Goal: Task Accomplishment & Management: Use online tool/utility

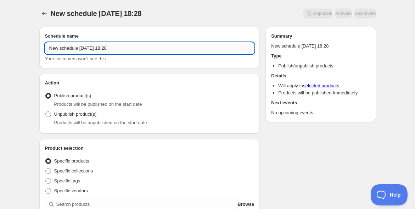
click at [57, 50] on input "New schedule Sep 24 2025 18:28" at bounding box center [150, 48] width 210 height 11
paste input "10/13振鼓使いこなし講座@南青山アーカイブ"
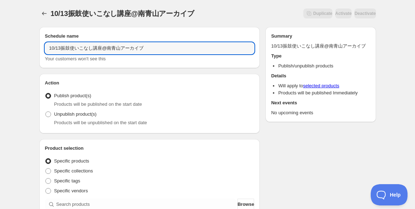
type input "10/13振鼓使いこなし講座@南青山アーカイブ"
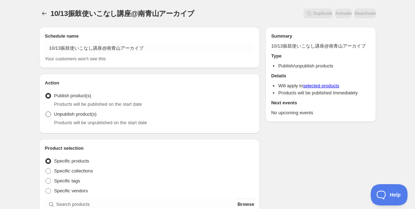
click at [88, 115] on span "Unpublish product(s)" at bounding box center [75, 113] width 43 height 5
click at [46, 112] on input "Unpublish product(s)" at bounding box center [45, 111] width 0 height 0
radio input "true"
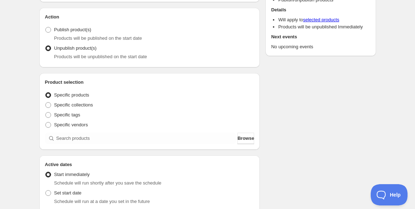
scroll to position [79, 0]
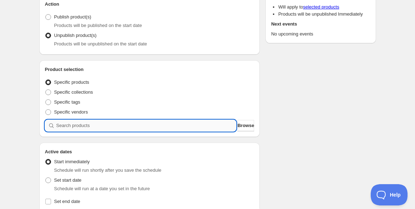
click at [99, 125] on input "search" at bounding box center [146, 125] width 180 height 11
paste input "【10月13日（月）】振鼓-FURIKO- 使いこなし講座 ＠Musuhi Terrace 南青山"
type input "【10月13日（月）】振鼓-FURIKO- 使いこなし講座 ＠Musuhi Terrace 南青山"
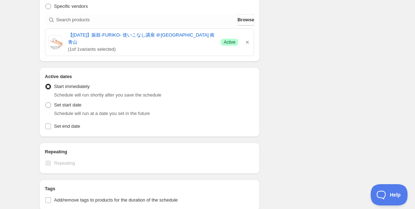
scroll to position [197, 0]
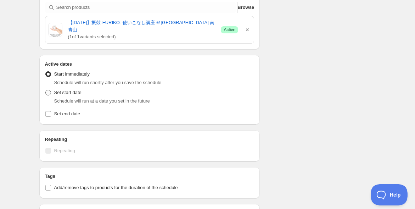
click at [49, 93] on span at bounding box center [48, 93] width 6 height 6
click at [46, 90] on input "Set start date" at bounding box center [45, 90] width 0 height 0
radio input "true"
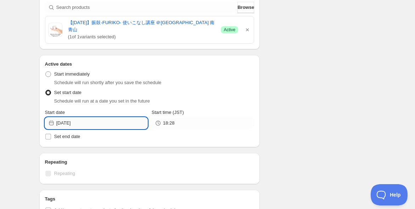
click at [69, 125] on input "2025-09-24" at bounding box center [101, 122] width 91 height 11
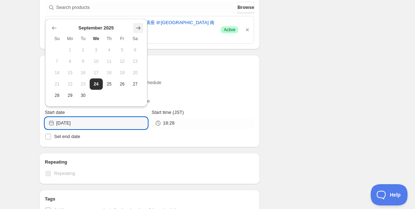
click at [138, 28] on icon "Show next month, October 2025" at bounding box center [138, 27] width 7 height 7
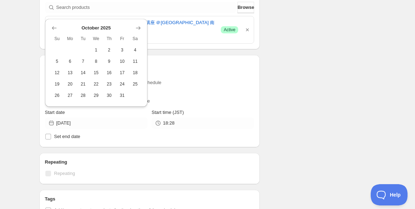
drag, startPoint x: 61, startPoint y: 72, endPoint x: 67, endPoint y: 71, distance: 6.1
click at [61, 71] on button "12" at bounding box center [57, 72] width 13 height 11
type input "2025-10-12"
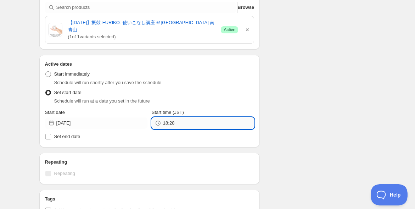
click at [195, 122] on input "18:28" at bounding box center [208, 122] width 91 height 11
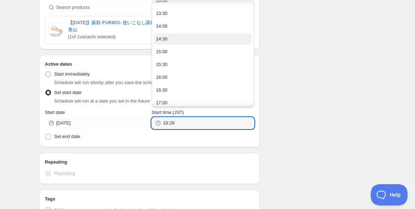
scroll to position [394, 0]
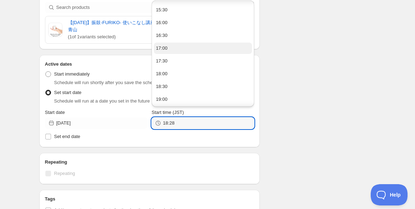
click at [192, 46] on button "17:00" at bounding box center [203, 48] width 98 height 11
type input "17:00"
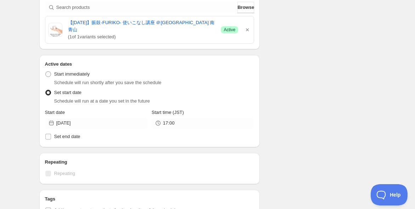
click at [20, 106] on div "10/13振鼓使いこなし講座@南青山アーカイブ. This page is ready 10/13振鼓使いこなし講座@南青山アーカイブ Duplicate A…" at bounding box center [207, 99] width 415 height 592
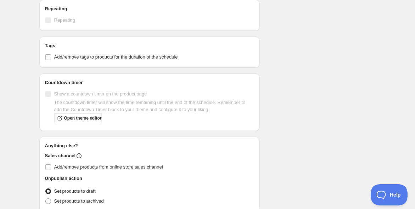
scroll to position [382, 0]
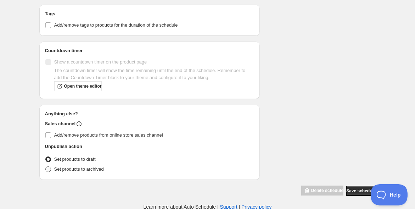
click at [46, 168] on span at bounding box center [48, 169] width 6 height 6
click at [46, 167] on input "Set products to archived" at bounding box center [45, 166] width 0 height 0
radio input "true"
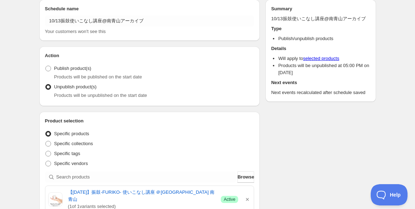
scroll to position [0, 0]
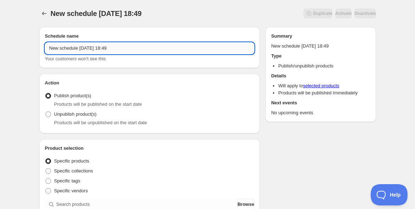
click at [127, 50] on input "New schedule Sep 24 2025 18:49" at bounding box center [150, 48] width 210 height 11
paste input "10/14振鼓施術@南青山アーカイブ"
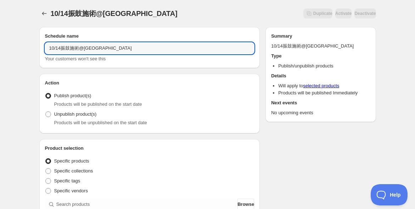
type input "10/14振鼓施術@南青山アーカイブ"
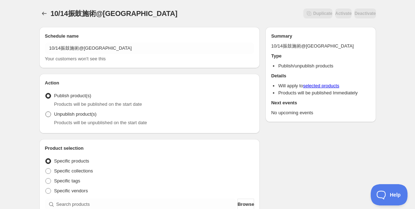
click at [48, 115] on span at bounding box center [48, 114] width 6 height 6
click at [46, 112] on input "Unpublish product(s)" at bounding box center [45, 111] width 0 height 0
radio input "true"
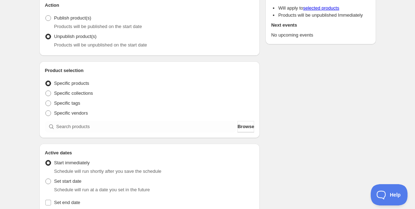
scroll to position [79, 0]
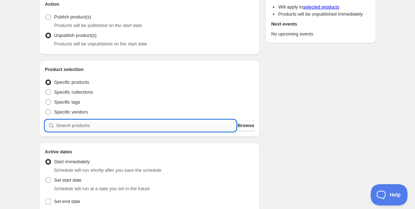
click at [97, 126] on input "search" at bounding box center [146, 125] width 180 height 11
paste input "【10月14日（火）】なみのりふね de 岡崎先生のFURIKO施術 ＠Musuhi Terrace 南青山"
type input "【10月14日（火）】なみのりふね de 岡崎先生のFURIKO施術 ＠Musuhi Terrace 南青山"
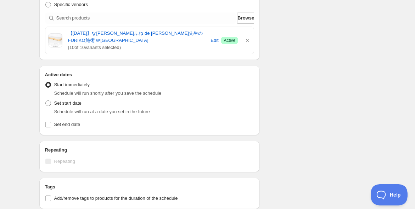
scroll to position [197, 0]
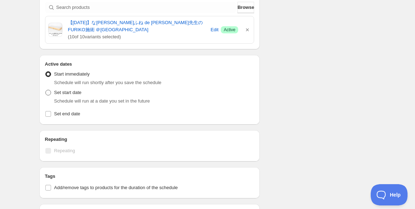
click at [47, 93] on span at bounding box center [48, 93] width 6 height 6
click at [46, 90] on input "Set start date" at bounding box center [45, 90] width 0 height 0
radio input "true"
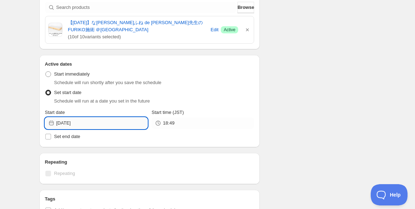
click at [108, 121] on input "2025-09-24" at bounding box center [101, 122] width 91 height 11
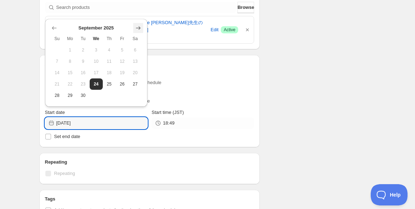
click at [135, 27] on icon "Show next month, October 2025" at bounding box center [138, 27] width 7 height 7
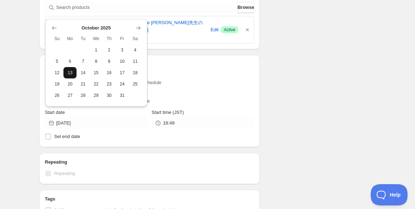
click at [71, 73] on span "13" at bounding box center [69, 73] width 7 height 6
type input "2025-10-13"
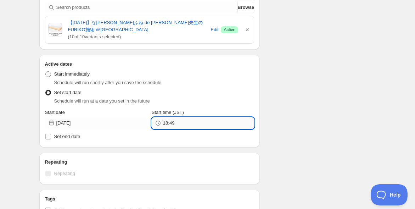
click at [206, 123] on input "18:49" at bounding box center [208, 122] width 91 height 11
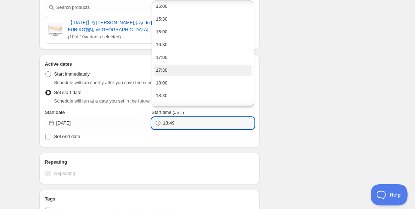
scroll to position [394, 0]
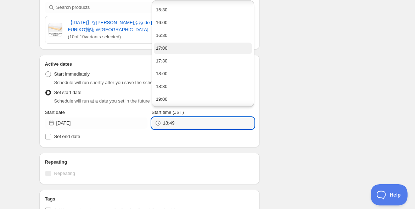
click at [195, 50] on button "17:00" at bounding box center [203, 48] width 98 height 11
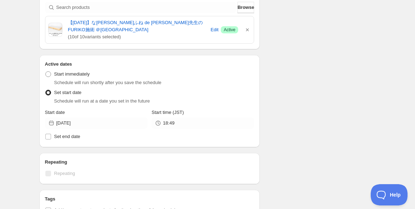
type input "17:00"
click at [311, 66] on div "Schedule name 10/14振鼓施術@南青山アーカイブ Your customers won't see this Action Action Pu…" at bounding box center [205, 103] width 342 height 557
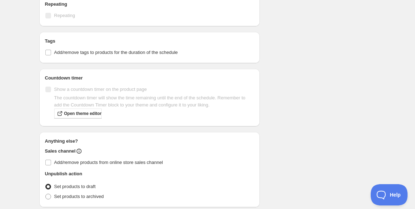
scroll to position [382, 0]
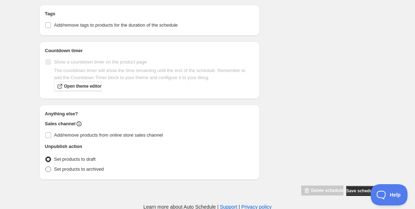
click at [88, 167] on span "Set products to archived" at bounding box center [79, 168] width 50 height 5
click at [46, 167] on input "Set products to archived" at bounding box center [45, 166] width 0 height 0
radio input "true"
drag, startPoint x: 259, startPoint y: 123, endPoint x: 285, endPoint y: 120, distance: 25.7
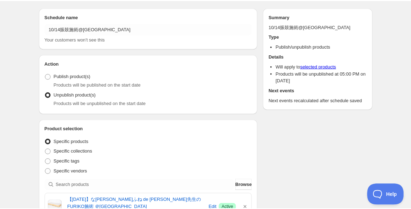
scroll to position [0, 0]
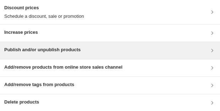
click at [118, 50] on div "Publish and/or unpublish products" at bounding box center [109, 50] width 211 height 9
click at [165, 49] on div "Publish and/or unpublish products" at bounding box center [109, 50] width 211 height 9
